Goal: Book appointment/travel/reservation

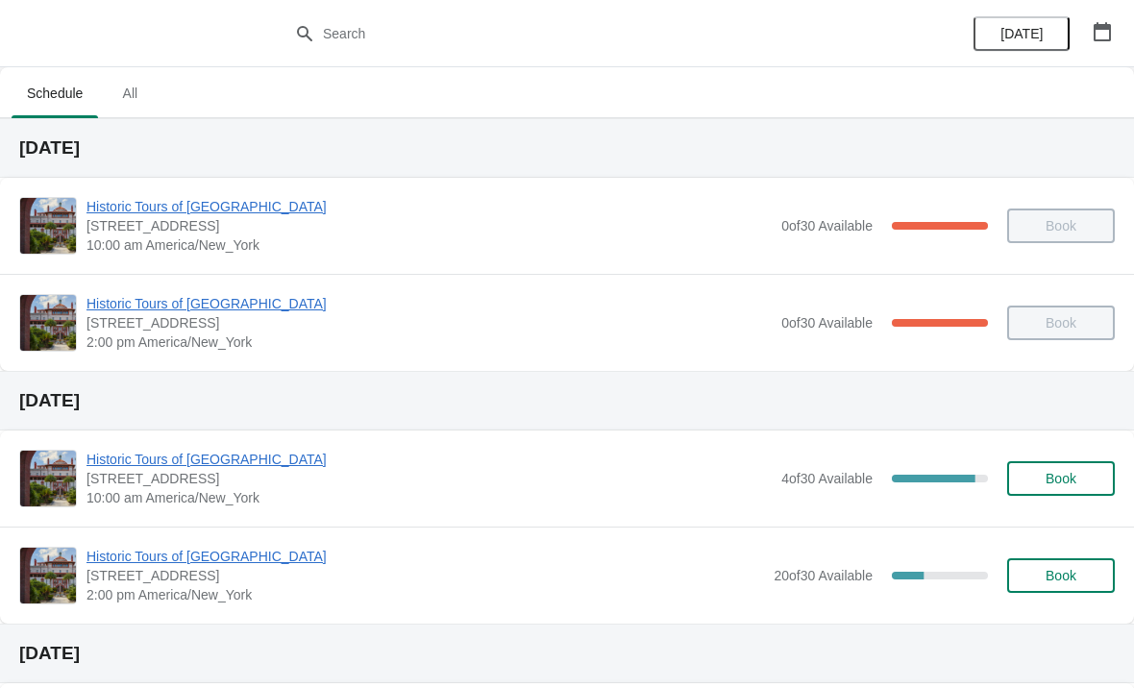
click at [1063, 481] on span "Book" at bounding box center [1061, 478] width 31 height 15
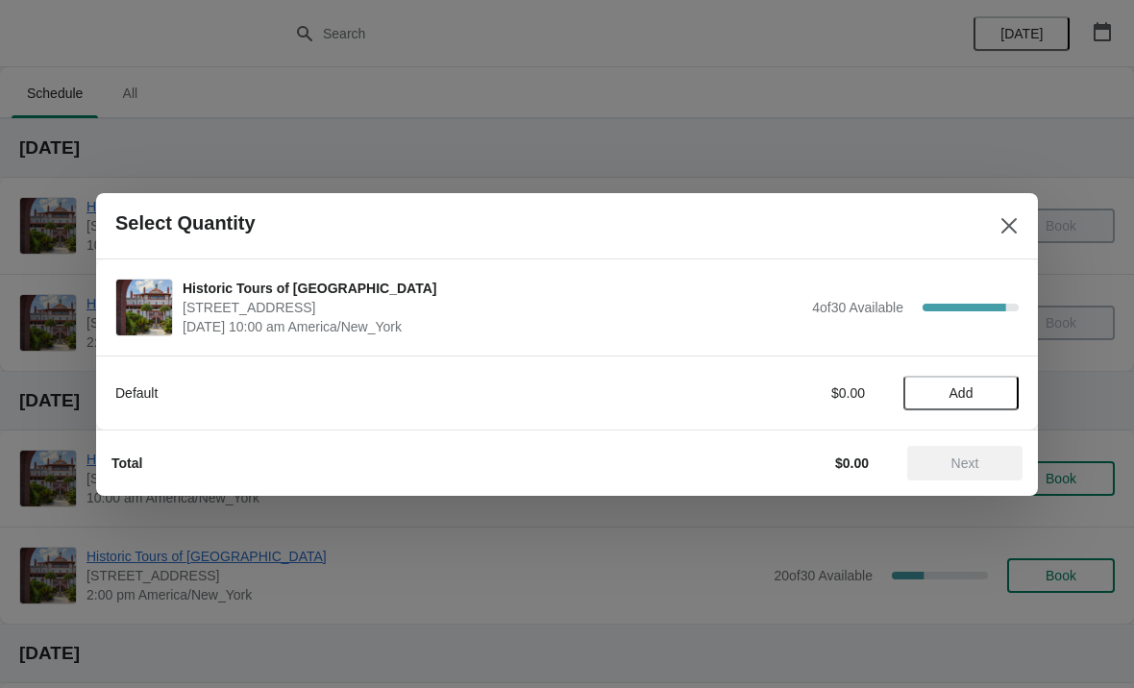
click at [972, 390] on span "Add" at bounding box center [962, 392] width 24 height 15
click at [989, 395] on icon at bounding box center [994, 393] width 20 height 20
click at [991, 474] on button "Next" at bounding box center [964, 463] width 115 height 35
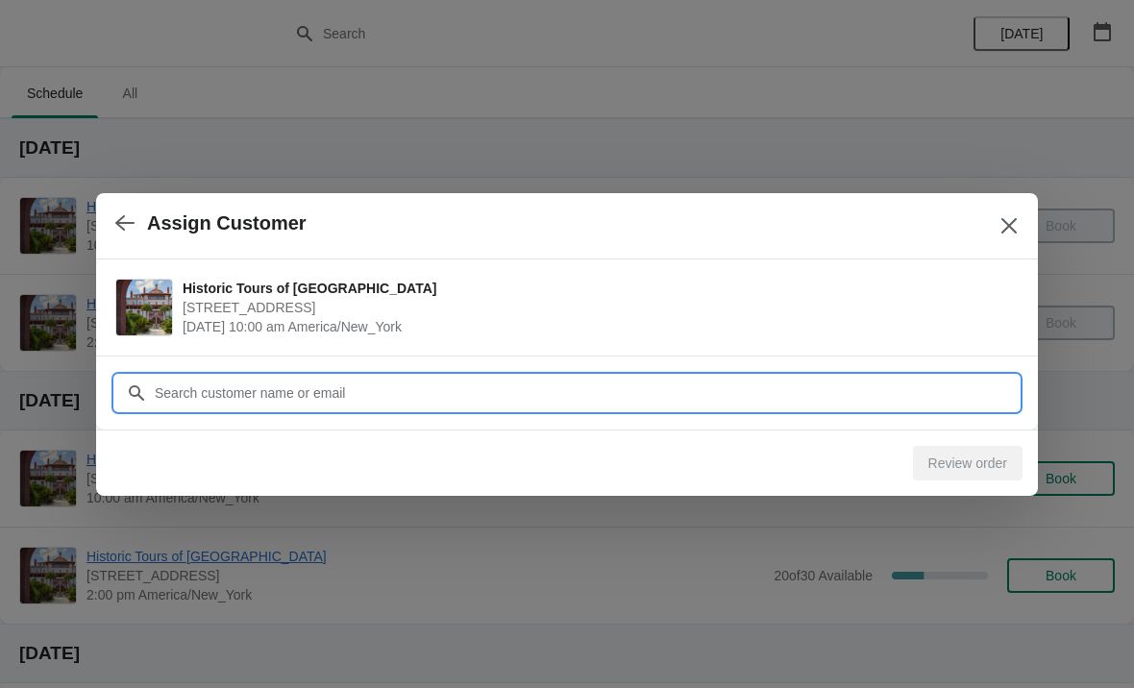
click at [823, 400] on input "Customer" at bounding box center [586, 393] width 865 height 35
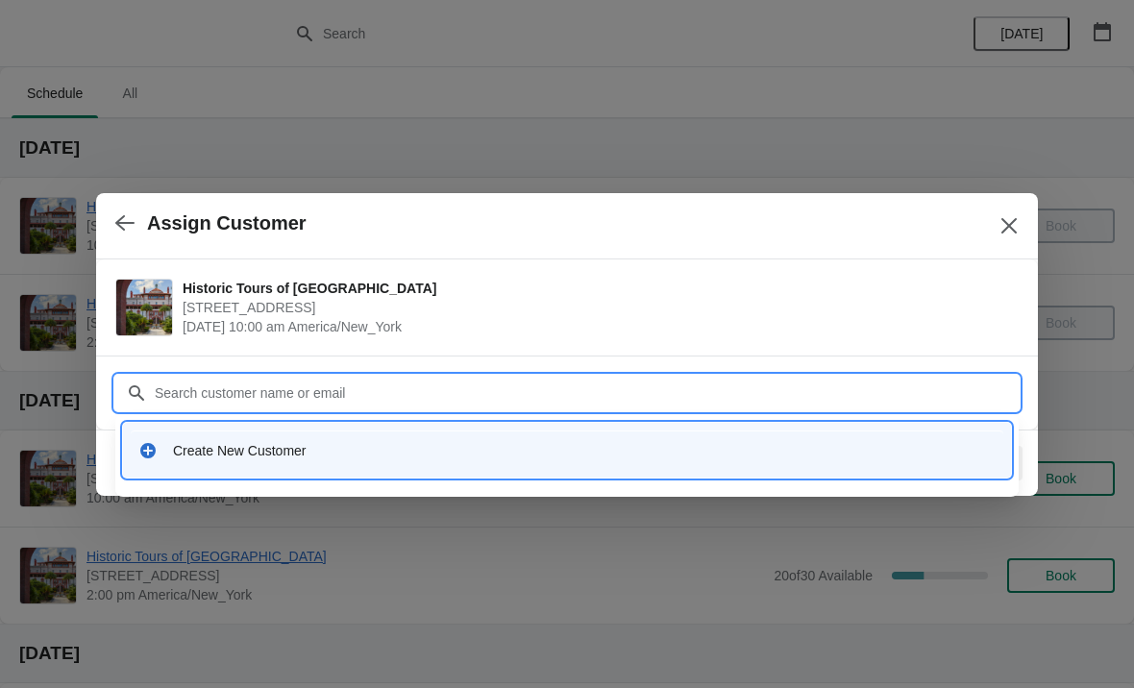
click at [888, 476] on div "Create New Customer" at bounding box center [567, 450] width 888 height 55
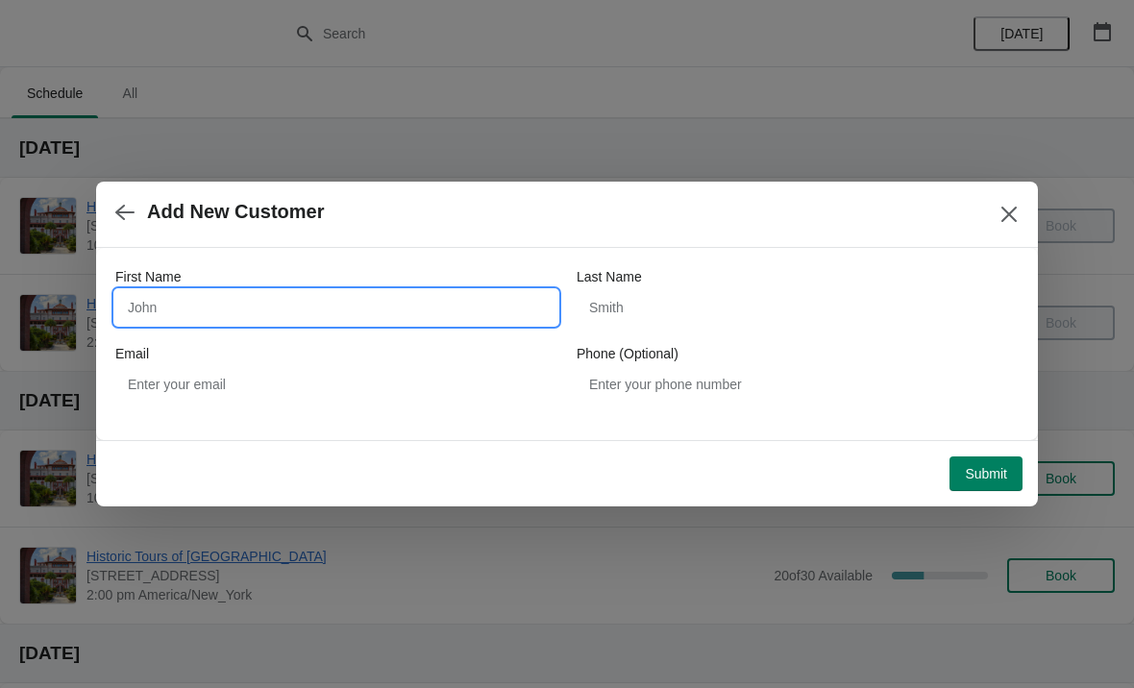
click at [152, 319] on input "First Name" at bounding box center [336, 307] width 442 height 35
type input "[PERSON_NAME]"
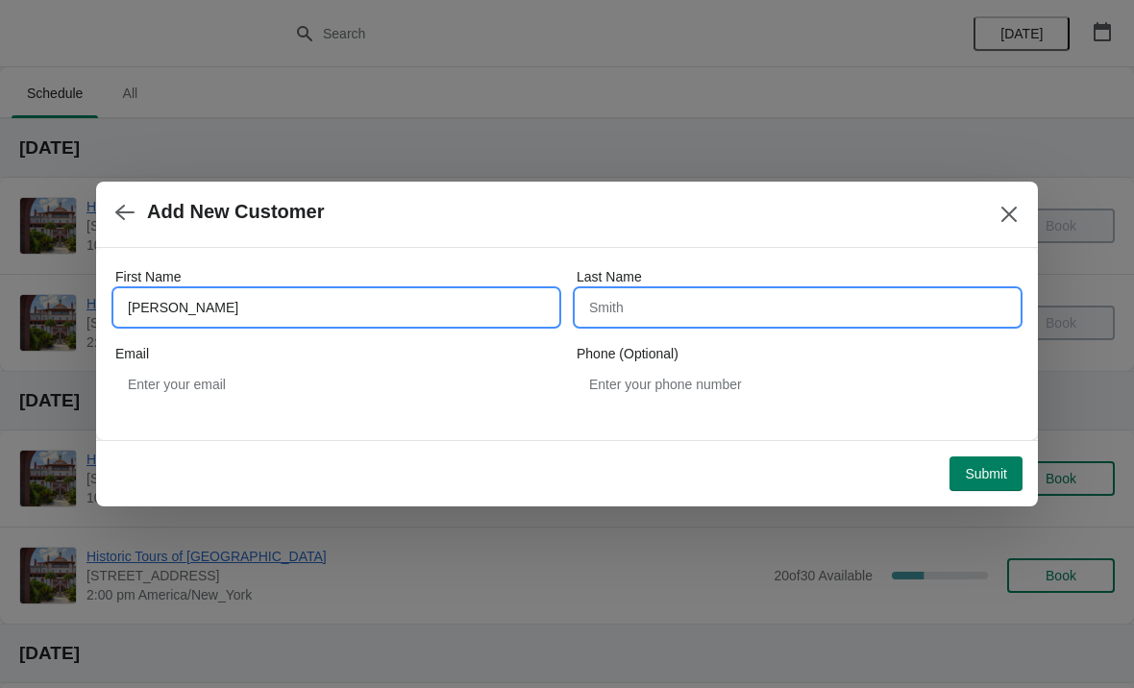
click at [844, 313] on input "Last Name" at bounding box center [798, 307] width 442 height 35
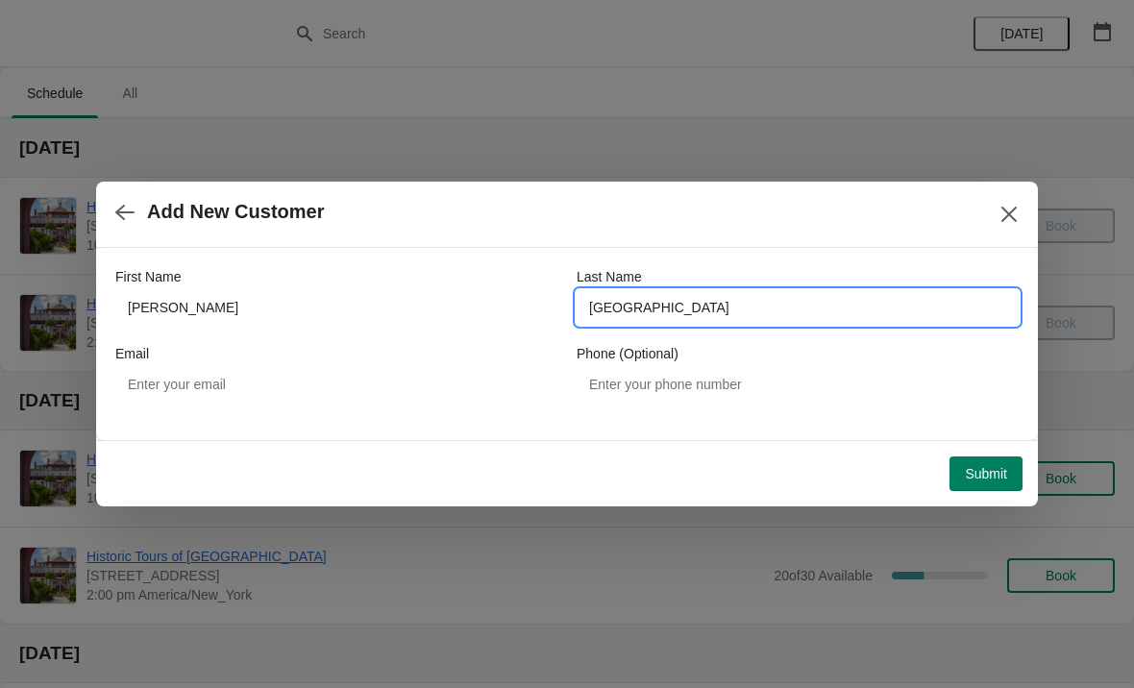
click at [707, 305] on input "[GEOGRAPHIC_DATA]" at bounding box center [798, 307] width 442 height 35
type input "[PERSON_NAME]"
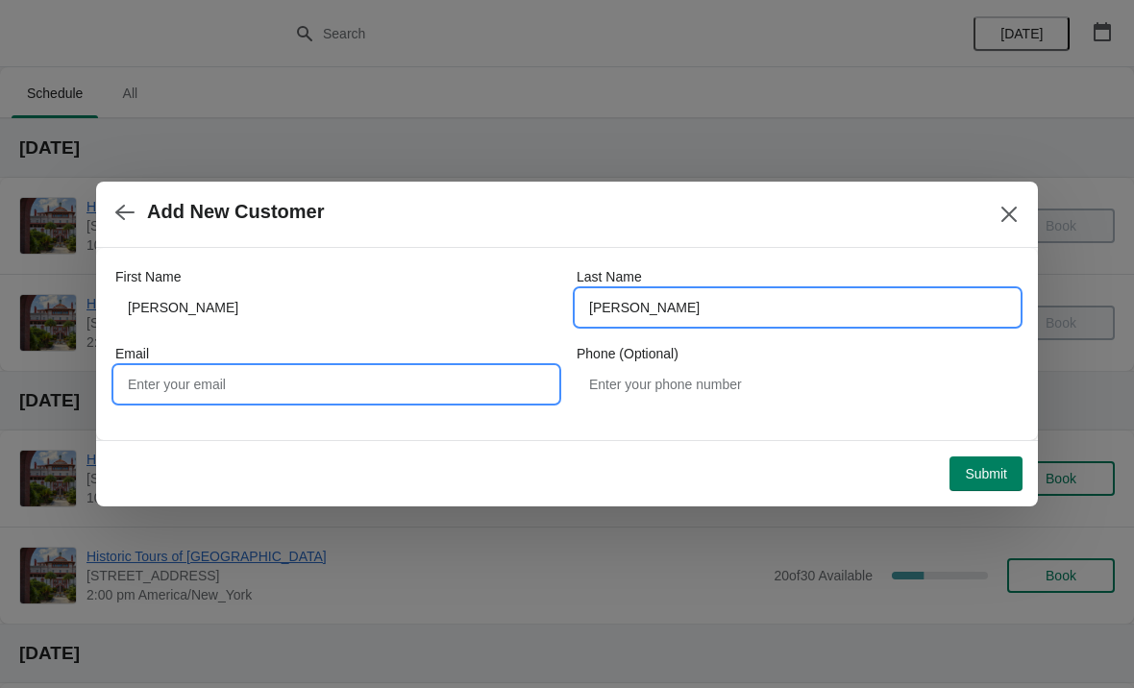
click at [268, 382] on input "Email" at bounding box center [336, 384] width 442 height 35
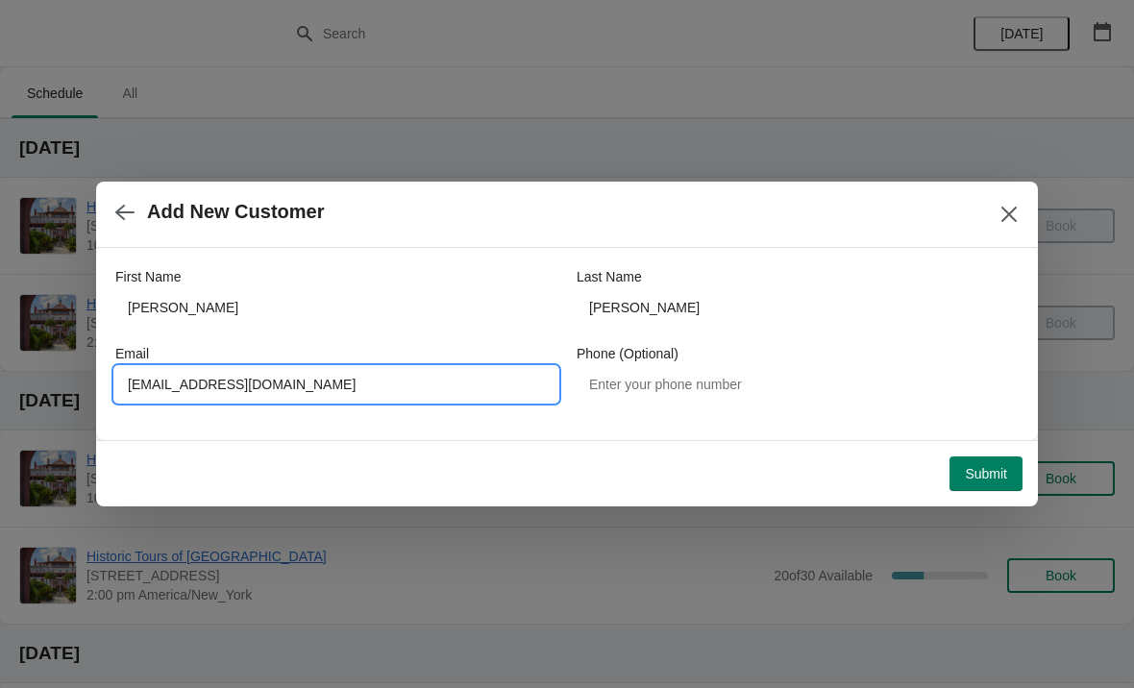
type input "[EMAIL_ADDRESS][DOMAIN_NAME]"
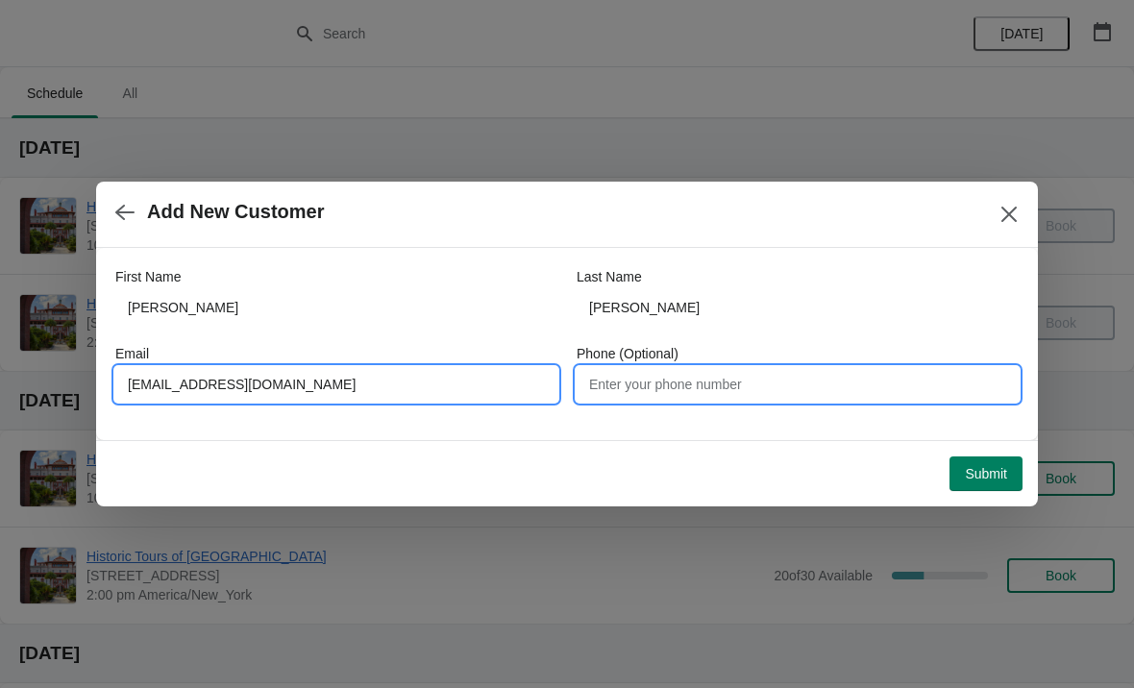
click at [792, 375] on input "Phone (Optional)" at bounding box center [798, 384] width 442 height 35
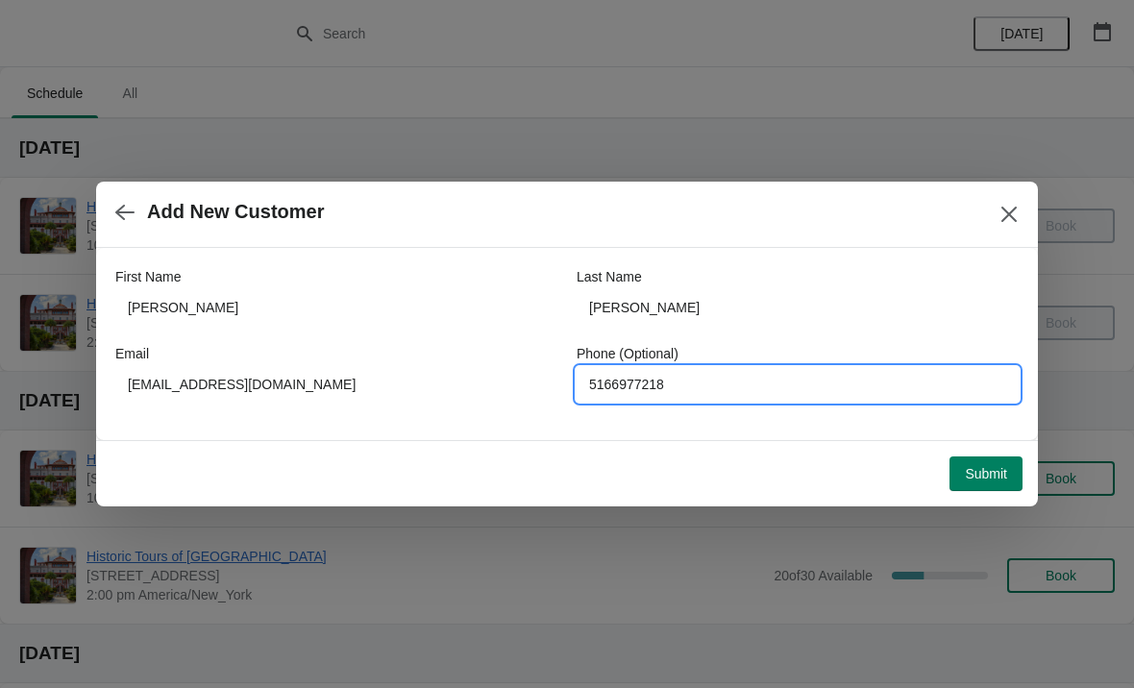
type input "5166977218"
click at [983, 474] on span "Submit" at bounding box center [986, 473] width 42 height 15
